Goal: Navigation & Orientation: Find specific page/section

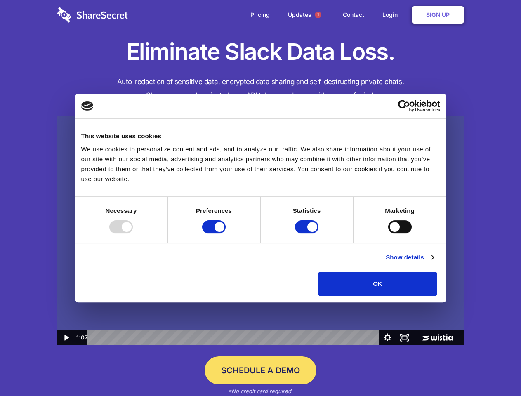
click at [260, 198] on img at bounding box center [260, 230] width 407 height 229
click at [133, 234] on div at bounding box center [121, 226] width 24 height 13
click at [226, 234] on input "Preferences" at bounding box center [214, 226] width 24 height 13
checkbox input "false"
click at [308, 234] on input "Statistics" at bounding box center [307, 226] width 24 height 13
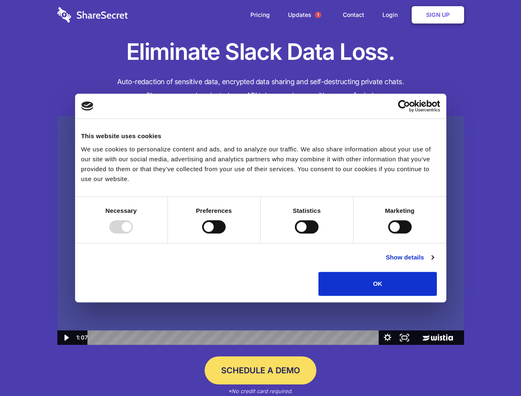
checkbox input "false"
click at [388, 234] on input "Marketing" at bounding box center [400, 226] width 24 height 13
checkbox input "true"
click at [434, 263] on link "Show details" at bounding box center [410, 258] width 48 height 10
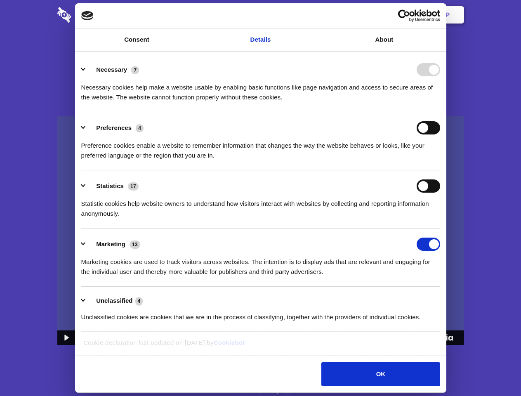
click at [440, 112] on li "Necessary 7 Necessary cookies help make a website usable by enabling basic func…" at bounding box center [260, 83] width 359 height 58
click at [318, 15] on span "1" at bounding box center [318, 15] width 7 height 7
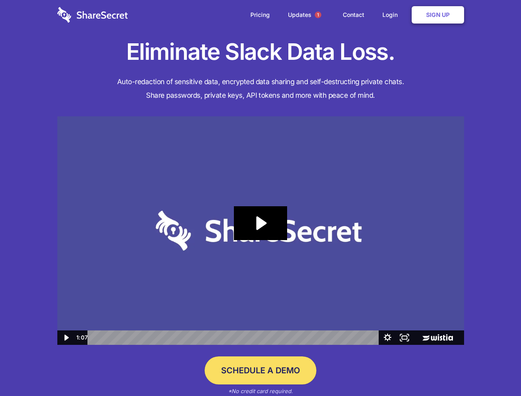
click at [261, 231] on icon "Play Video: Sharesecret Slack Extension" at bounding box center [260, 223] width 53 height 34
